Goal: Task Accomplishment & Management: Manage account settings

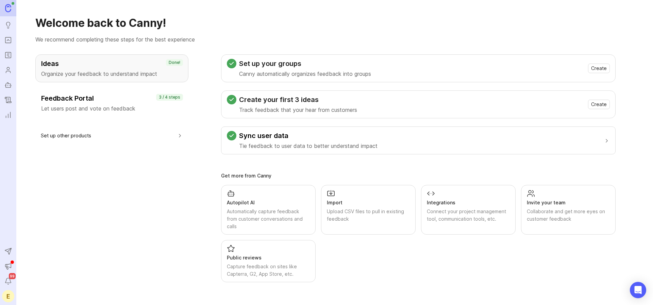
click at [67, 101] on h3 "Feedback Portal" at bounding box center [111, 99] width 141 height 10
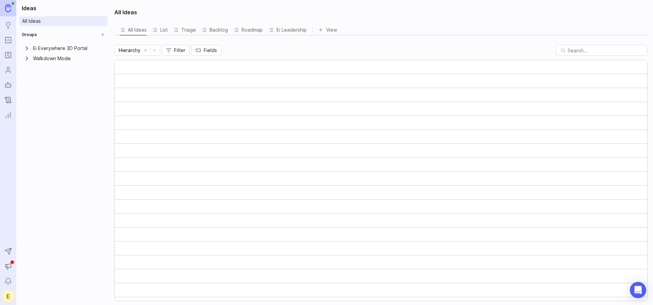
click at [8, 51] on link "Roadmaps" at bounding box center [8, 55] width 12 height 12
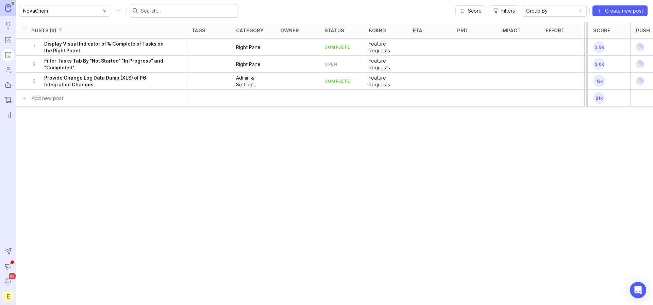
click at [7, 40] on icon "Portal" at bounding box center [7, 40] width 7 height 8
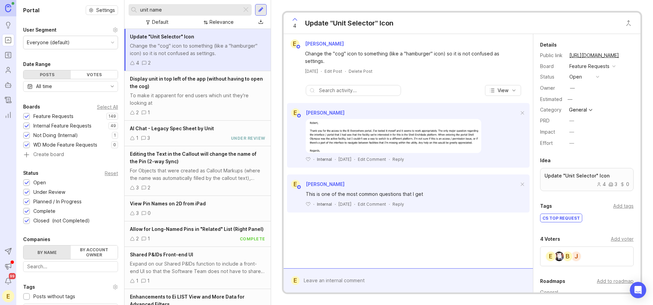
click at [246, 10] on div at bounding box center [246, 9] width 8 height 9
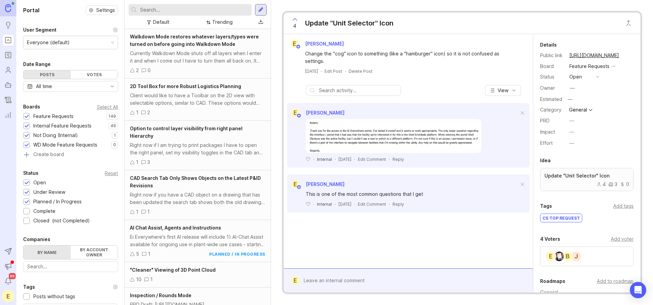
click at [187, 97] on div "Client would like to have a Toolbar on the 2D view with selectable options, sim…" at bounding box center [197, 99] width 135 height 15
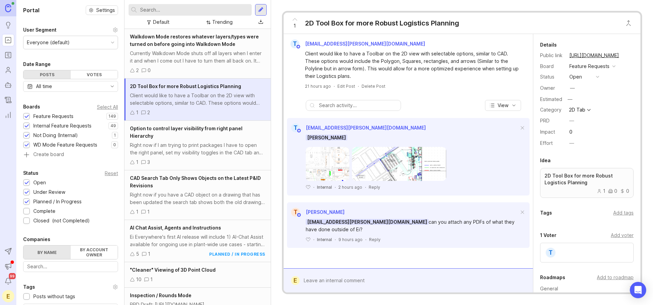
click at [349, 89] on div "t [EMAIL_ADDRESS][PERSON_NAME][DOMAIN_NAME] Client would like to have a Toolbar…" at bounding box center [408, 64] width 249 height 61
click at [256, 5] on div at bounding box center [261, 10] width 12 height 12
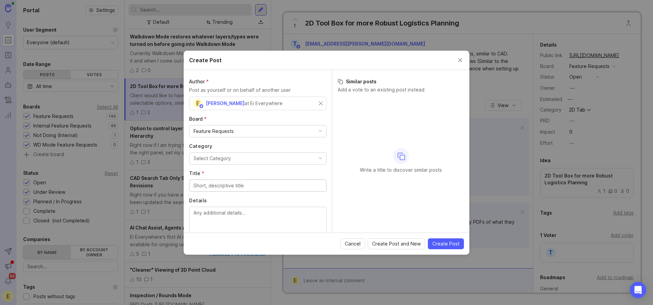
click at [289, 104] on div "E [PERSON_NAME] at Ei Everywhere" at bounding box center [256, 103] width 125 height 9
click at [291, 103] on input "text" at bounding box center [258, 103] width 129 height 7
type input "[PERSON_NAME]"
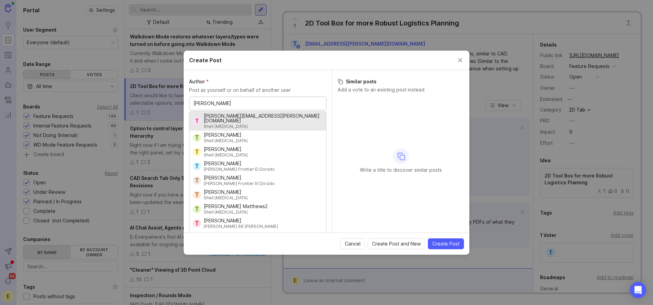
scroll to position [2, 0]
click at [246, 100] on input "[PERSON_NAME]" at bounding box center [258, 101] width 129 height 7
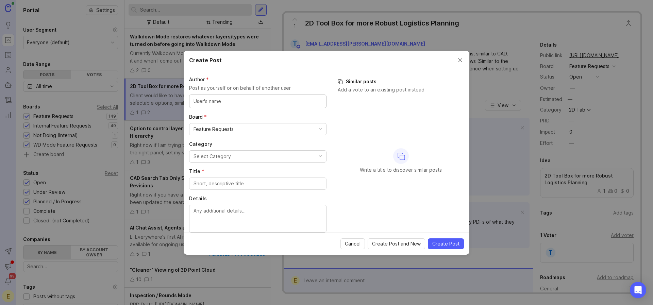
click at [456, 59] on button "Close create post modal" at bounding box center [459, 59] width 7 height 7
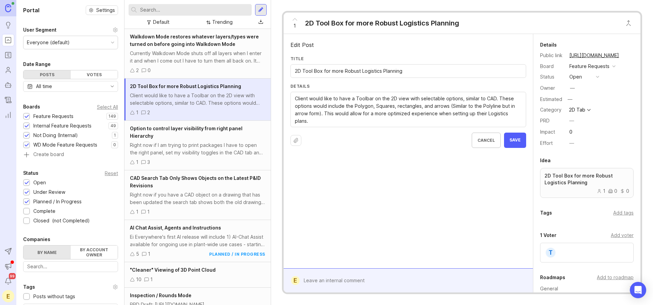
click at [617, 235] on div "Add voter" at bounding box center [622, 235] width 23 height 7
type input "t"
type input "h"
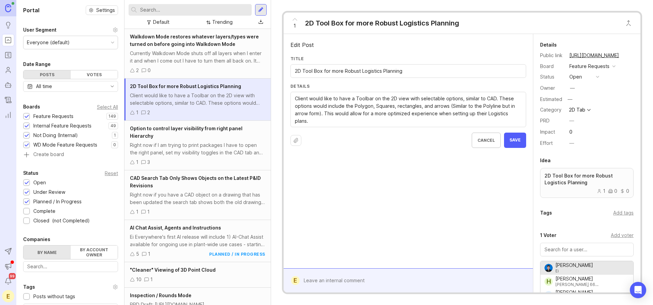
click at [570, 254] on div at bounding box center [587, 250] width 94 height 14
paste input "[PERSON_NAME][EMAIL_ADDRESS][PERSON_NAME][DOMAIN_NAME]"
type input "[PERSON_NAME][EMAIL_ADDRESS][PERSON_NAME][DOMAIN_NAME]"
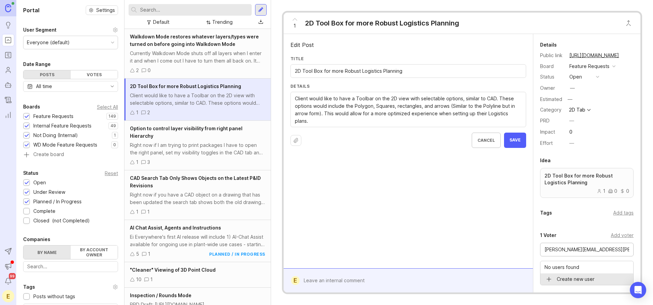
click at [616, 250] on input "[PERSON_NAME][EMAIL_ADDRESS][PERSON_NAME][DOMAIN_NAME]" at bounding box center [587, 249] width 85 height 7
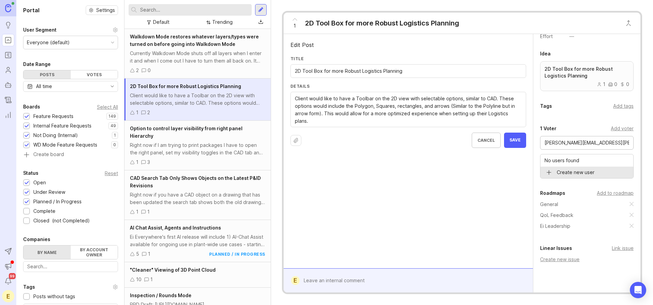
scroll to position [137, 0]
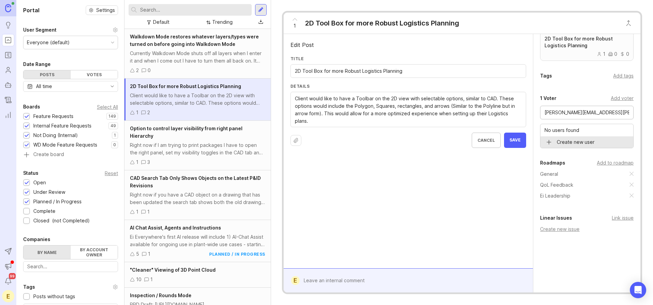
click at [592, 109] on input "[PERSON_NAME][EMAIL_ADDRESS][PERSON_NAME][DOMAIN_NAME]" at bounding box center [587, 112] width 85 height 7
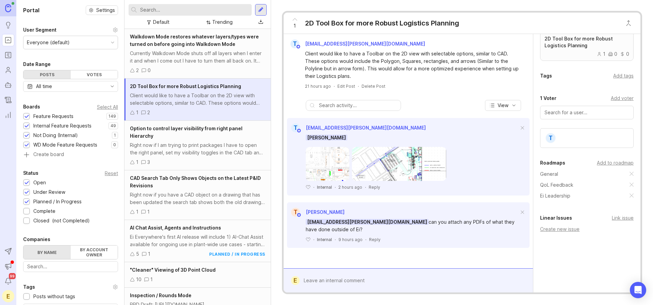
click at [566, 118] on div at bounding box center [587, 113] width 94 height 14
paste input "[PERSON_NAME][EMAIL_ADDRESS][PERSON_NAME][DOMAIN_NAME]"
type input "[PERSON_NAME][EMAIL_ADDRESS][PERSON_NAME][DOMAIN_NAME]"
click at [590, 112] on input "[PERSON_NAME][EMAIL_ADDRESS][PERSON_NAME][DOMAIN_NAME]" at bounding box center [587, 112] width 85 height 7
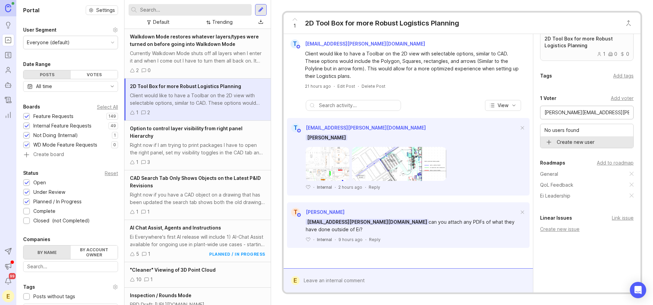
click at [590, 112] on input "[PERSON_NAME][EMAIL_ADDRESS][PERSON_NAME][DOMAIN_NAME]" at bounding box center [587, 112] width 85 height 7
click at [8, 70] on circle "Users" at bounding box center [8, 68] width 2 height 2
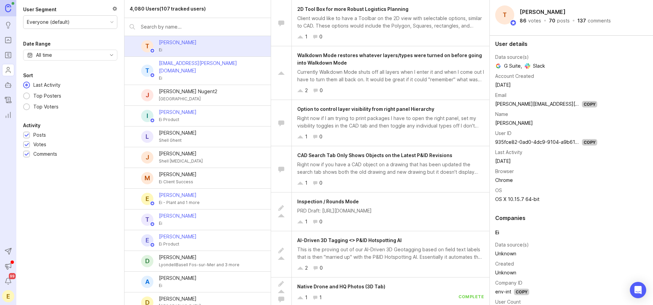
click at [164, 31] on div at bounding box center [197, 27] width 146 height 18
paste input "[PERSON_NAME][EMAIL_ADDRESS][PERSON_NAME][DOMAIN_NAME]"
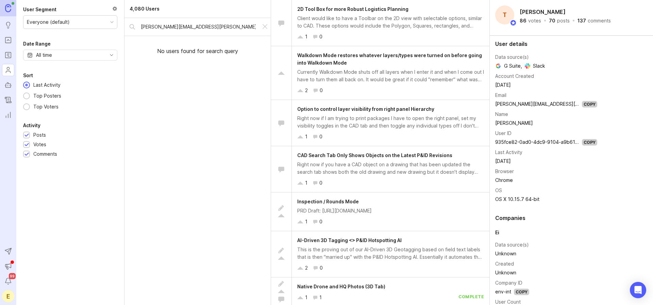
type input "[PERSON_NAME][EMAIL_ADDRESS][PERSON_NAME][DOMAIN_NAME]"
click at [267, 28] on div at bounding box center [265, 26] width 8 height 9
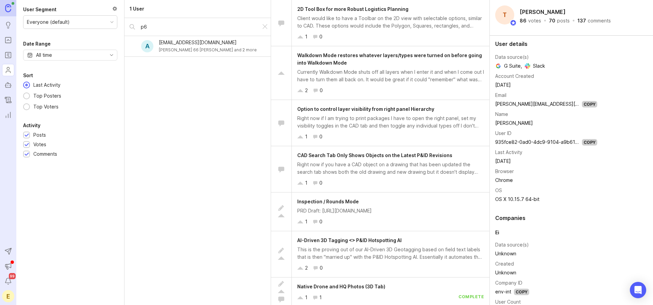
type input "p"
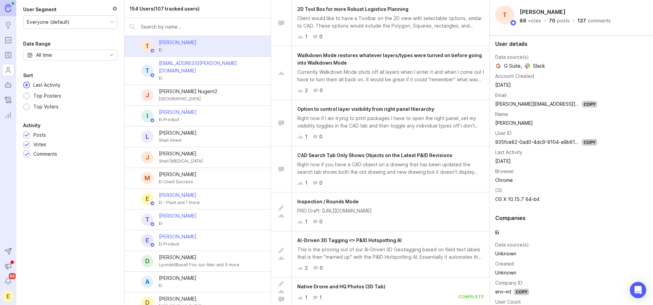
type input "t"
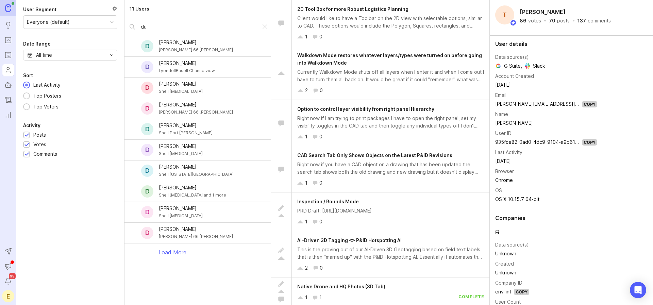
type input "d"
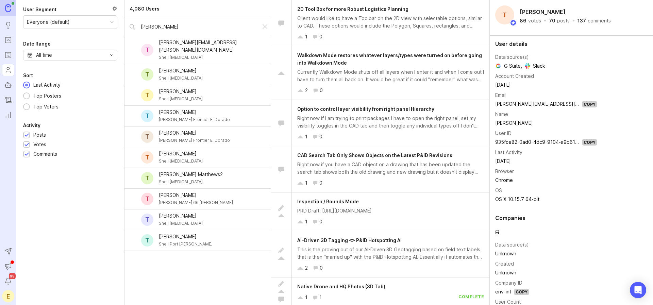
type input "[PERSON_NAME]"
click at [262, 24] on div at bounding box center [265, 26] width 8 height 9
type input "t"
type input "T"
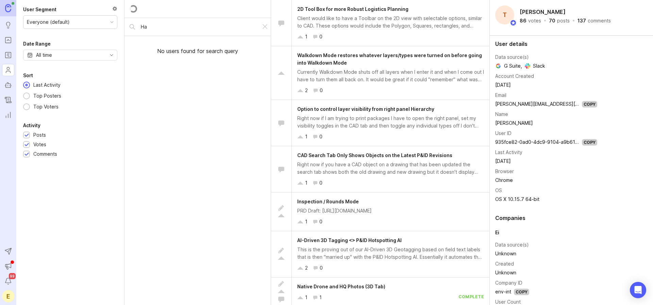
type input "H"
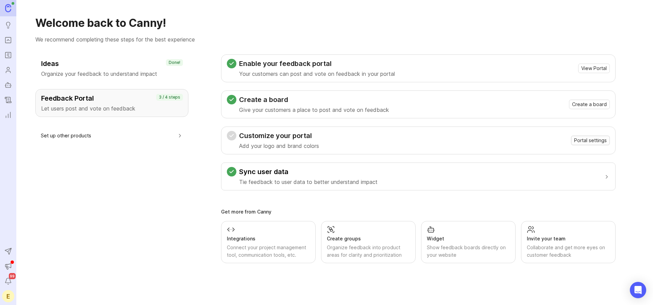
click at [603, 141] on span "Portal settings" at bounding box center [590, 140] width 33 height 7
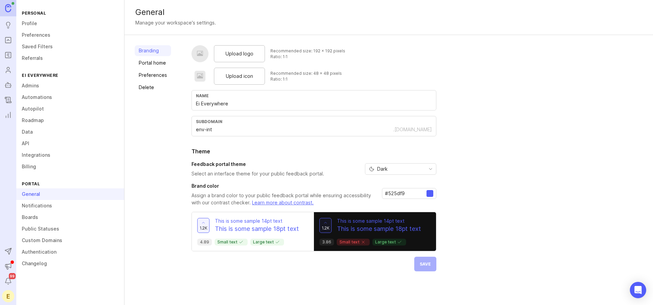
click at [244, 52] on span "Upload logo" at bounding box center [240, 53] width 28 height 7
click at [430, 195] on div at bounding box center [430, 193] width 7 height 7
click at [411, 195] on input "#525df9" at bounding box center [405, 193] width 41 height 7
click at [324, 170] on div "Feedback portal theme Select an interface theme for your public feedback portal…" at bounding box center [313, 169] width 245 height 16
click at [275, 150] on h2 "Theme" at bounding box center [313, 151] width 245 height 8
